Goal: Book appointment/travel/reservation

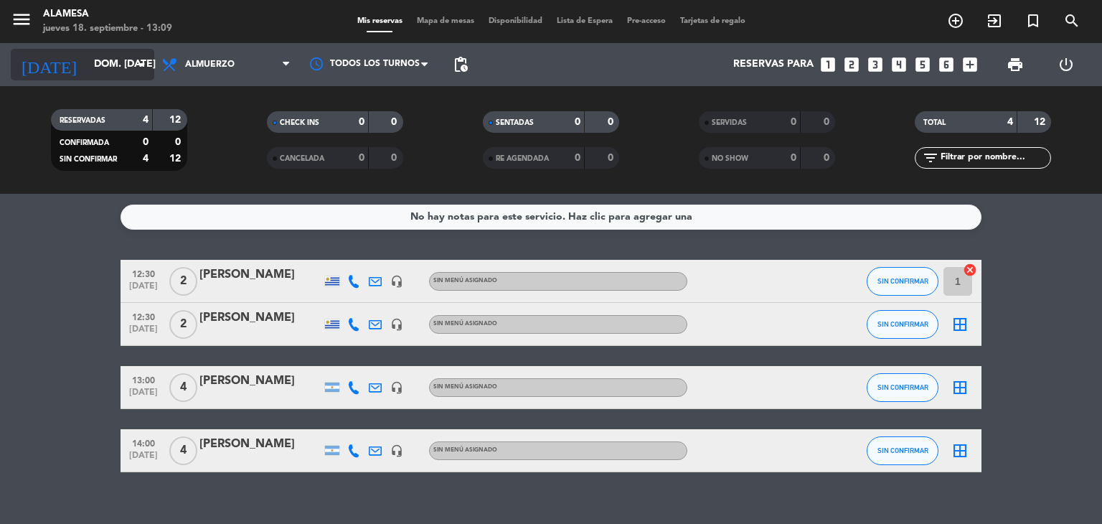
click at [87, 58] on input "dom. [DATE]" at bounding box center [155, 65] width 136 height 26
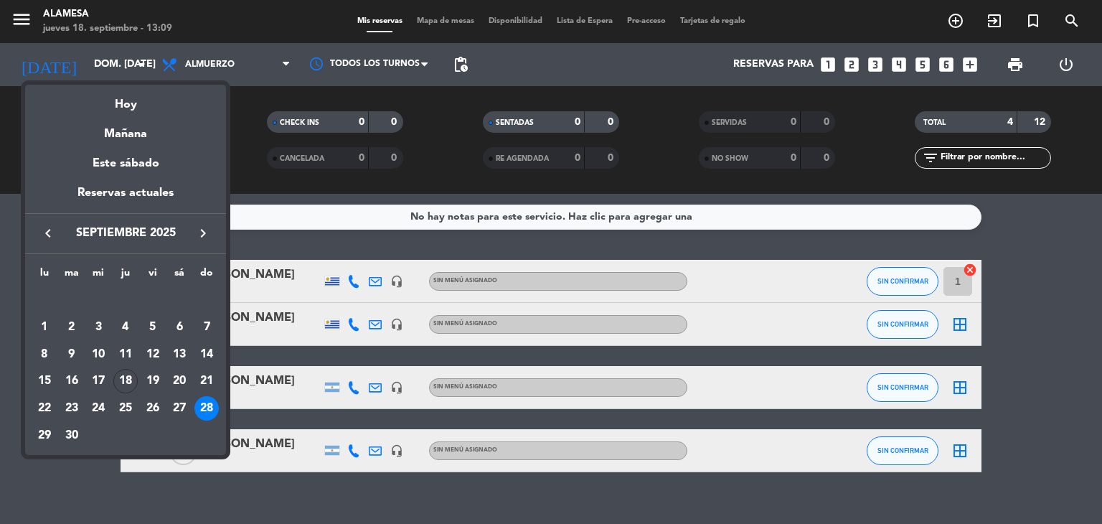
click at [201, 232] on icon "keyboard_arrow_right" at bounding box center [203, 233] width 17 height 17
click at [184, 401] on div "25" at bounding box center [179, 408] width 24 height 24
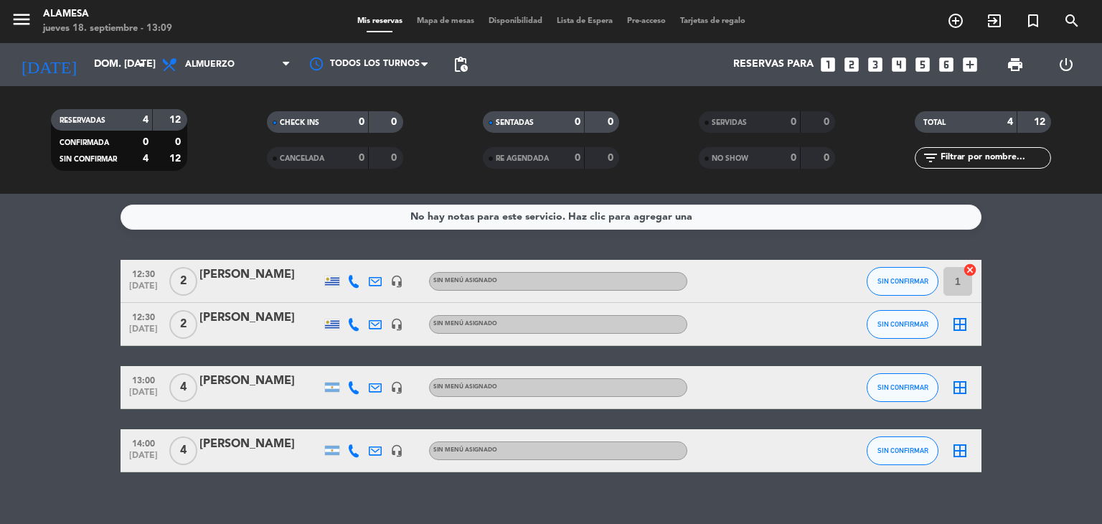
type input "sáb. [DATE]"
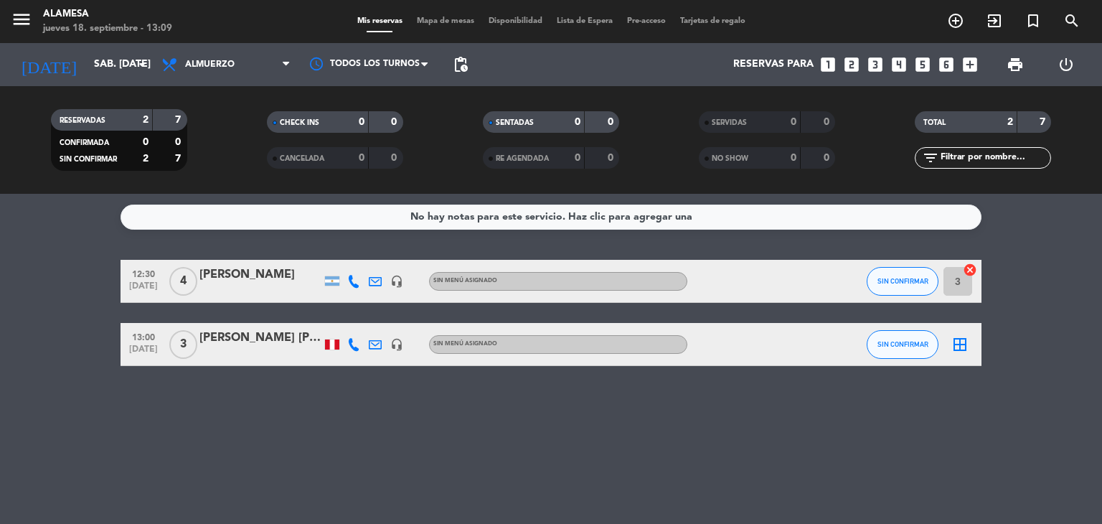
click at [921, 65] on icon "looks_5" at bounding box center [923, 64] width 19 height 19
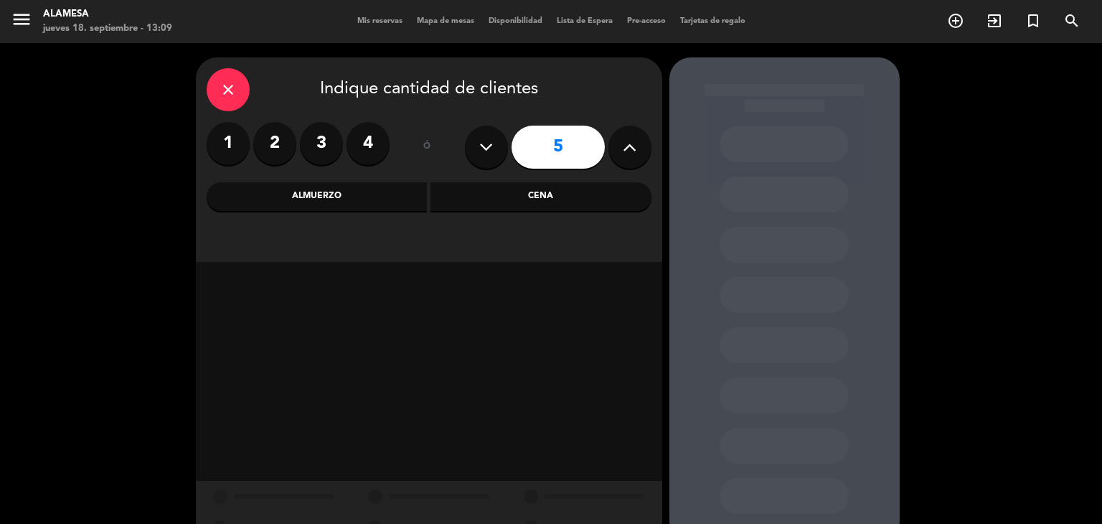
click at [330, 202] on div "Almuerzo" at bounding box center [317, 196] width 221 height 29
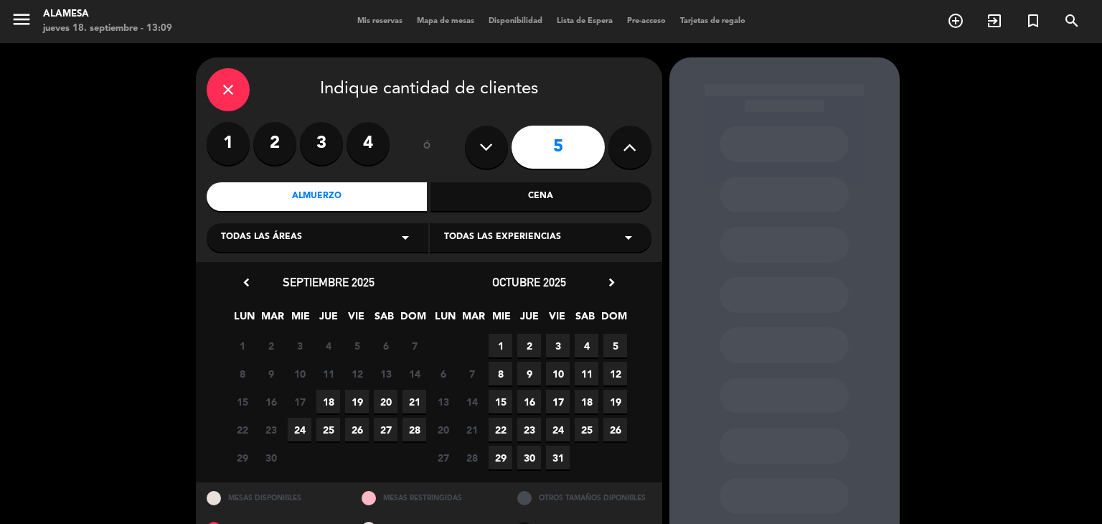
click at [586, 426] on span "25" at bounding box center [587, 430] width 24 height 24
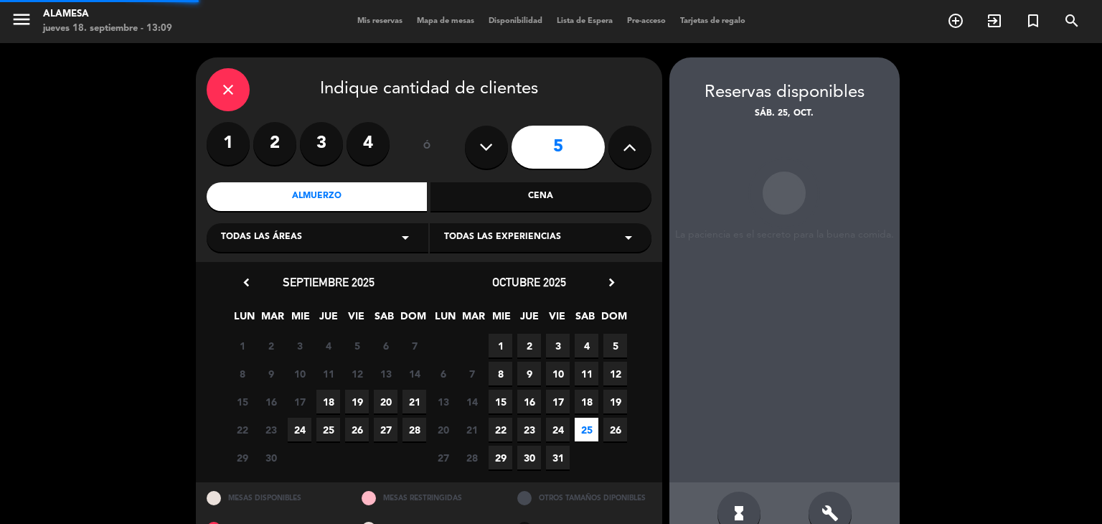
scroll to position [34, 0]
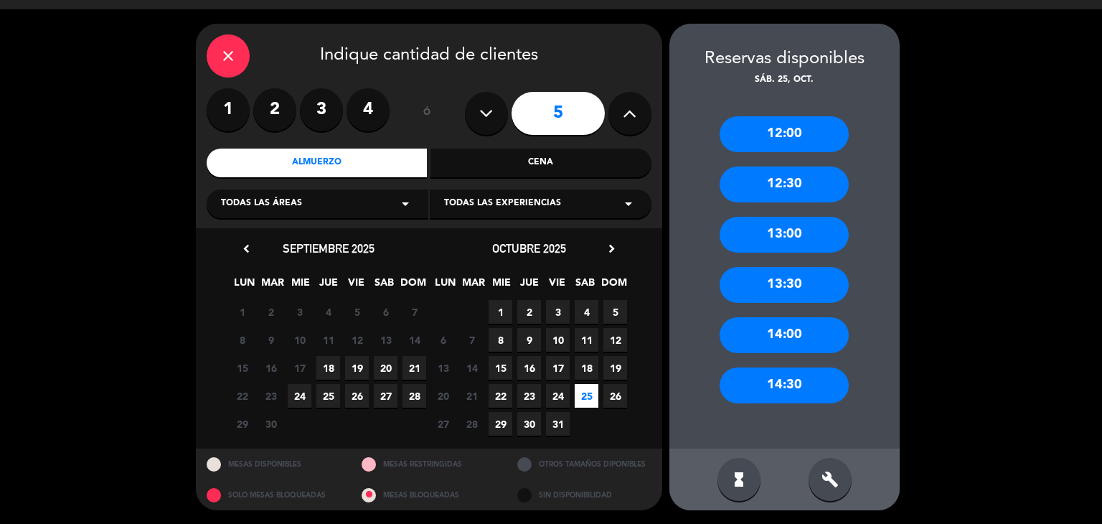
click at [749, 242] on div "13:00" at bounding box center [784, 235] width 129 height 36
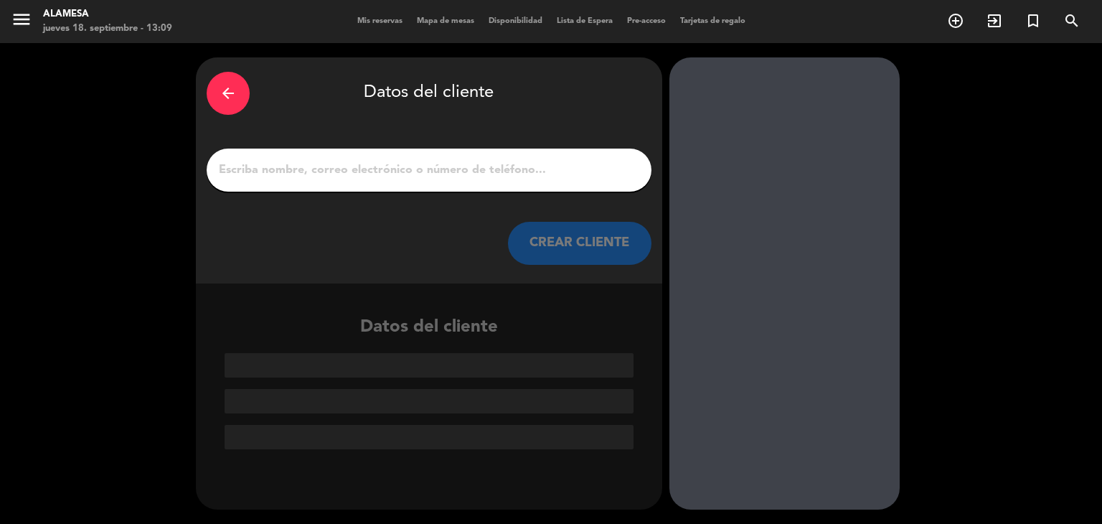
click at [385, 175] on input "1" at bounding box center [428, 170] width 423 height 20
paste input "[PERSON_NAME]"
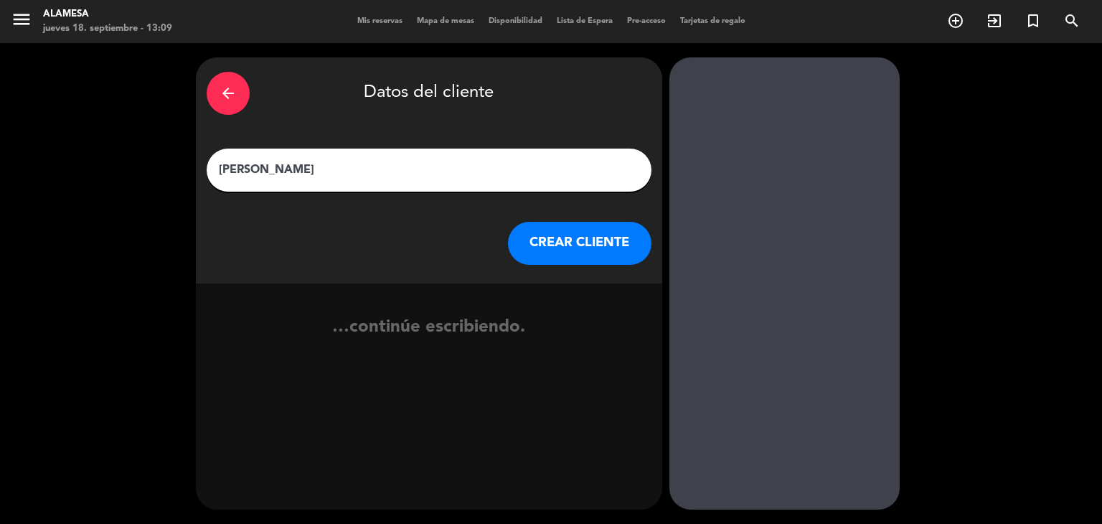
type input "[PERSON_NAME]"
click at [555, 238] on button "CREAR CLIENTE" at bounding box center [580, 243] width 144 height 43
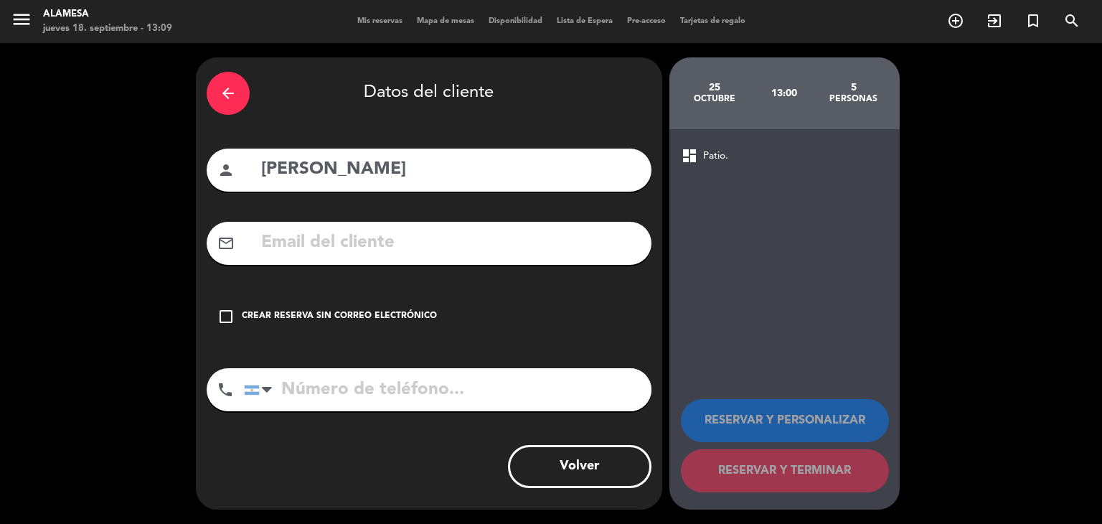
click at [356, 238] on input "text" at bounding box center [450, 242] width 381 height 29
paste input "[EMAIL_ADDRESS]"
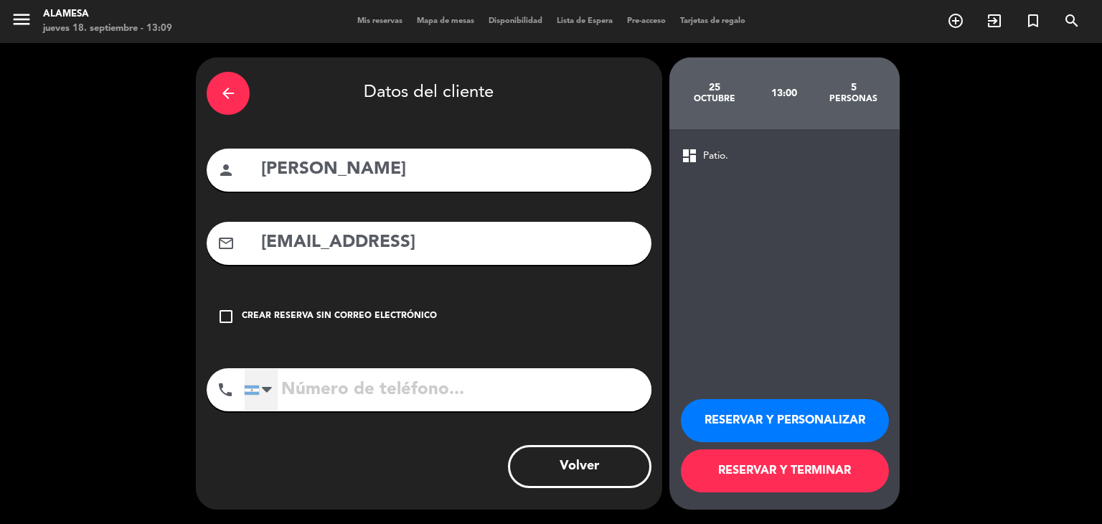
type input "[EMAIL_ADDRESS]"
click at [266, 392] on div at bounding box center [267, 389] width 10 height 17
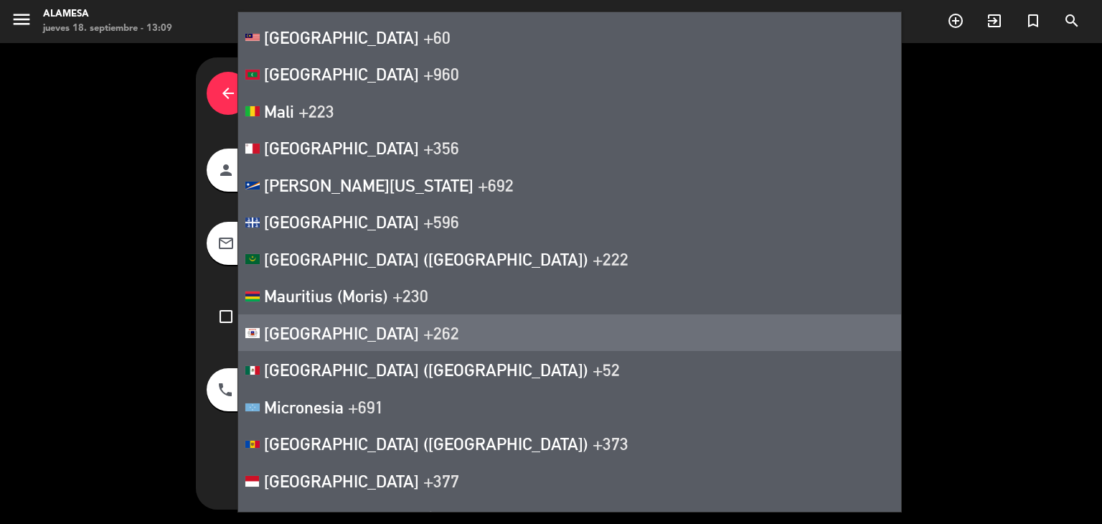
scroll to position [4917, 0]
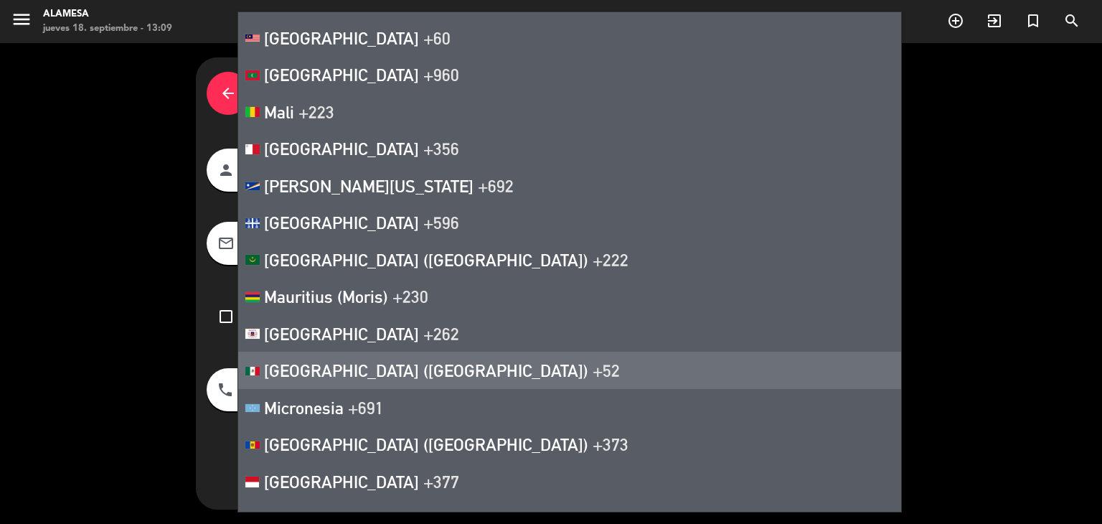
click at [292, 360] on span "[GEOGRAPHIC_DATA] ([GEOGRAPHIC_DATA])" at bounding box center [426, 370] width 324 height 20
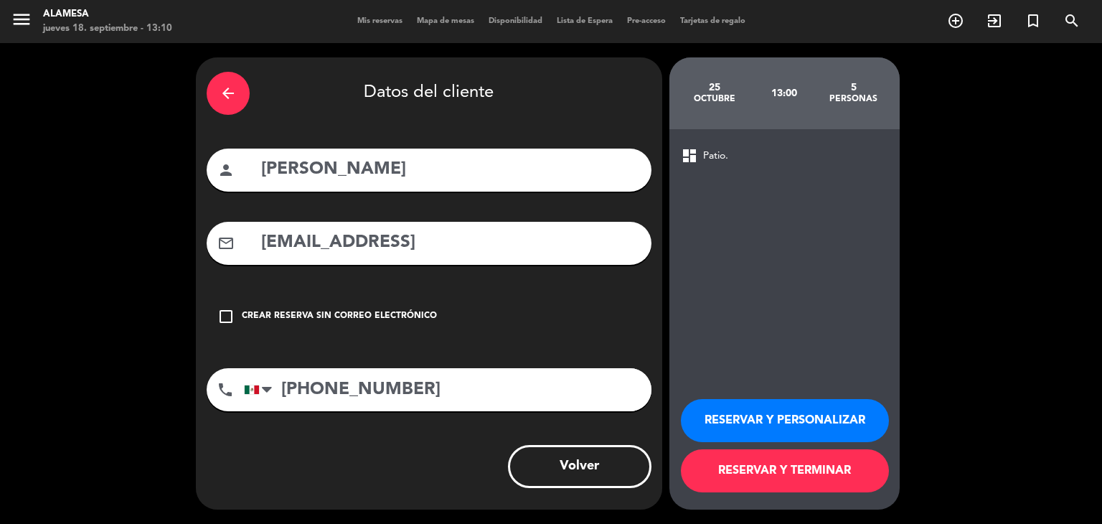
type input "[PHONE_NUMBER]"
click at [838, 483] on button "RESERVAR Y TERMINAR" at bounding box center [785, 470] width 208 height 43
